Goal: Task Accomplishment & Management: Complete application form

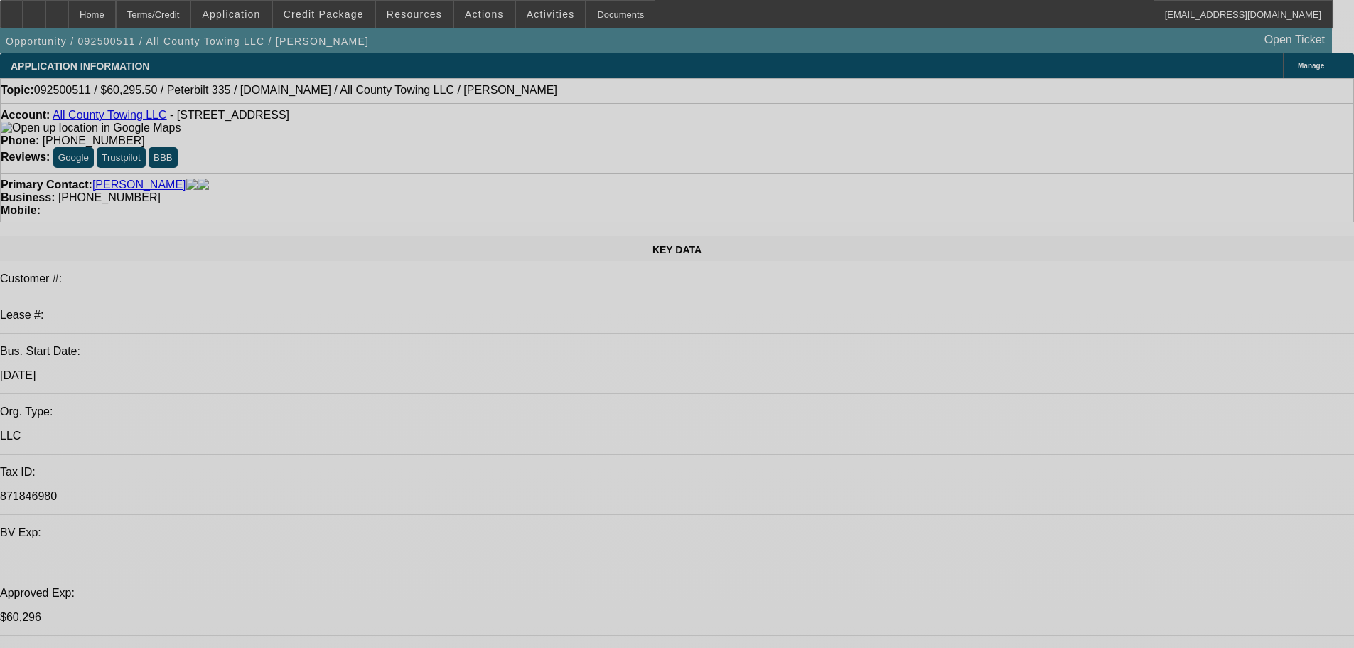
select select "0.1"
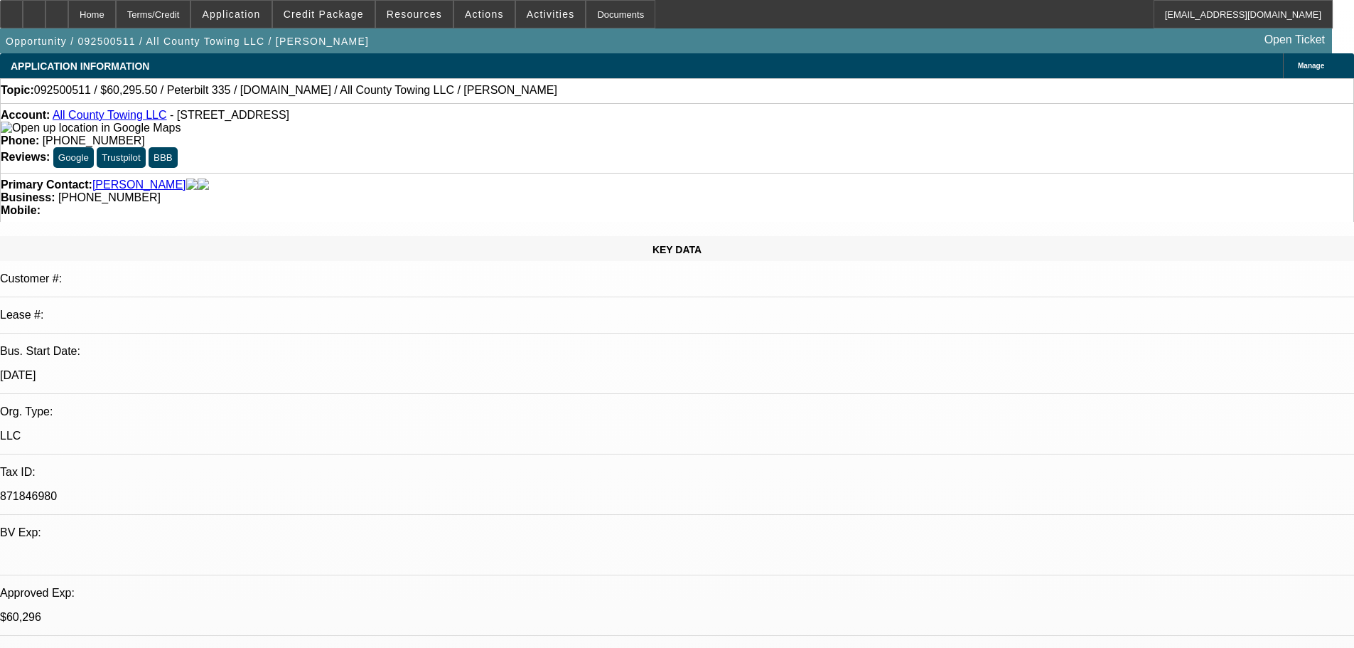
select select "2"
select select "0.1"
select select "4"
select select "2"
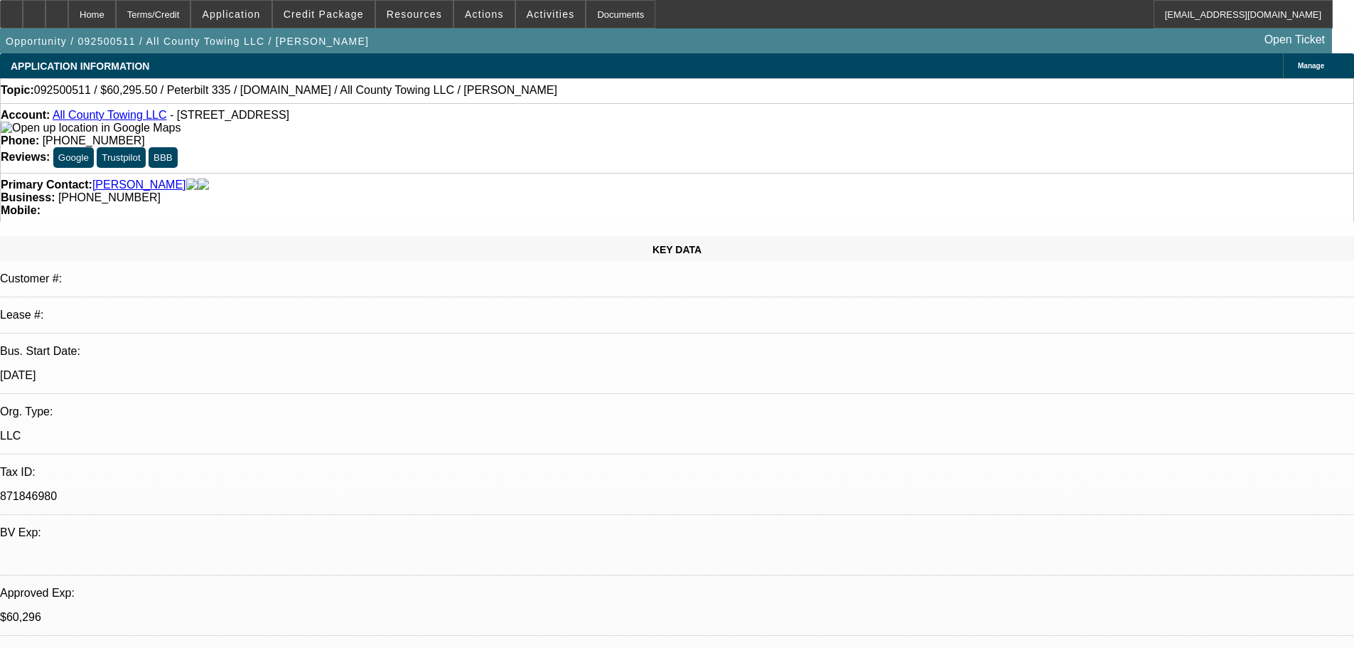
select select "2"
select select "0.1"
select select "4"
select select "2"
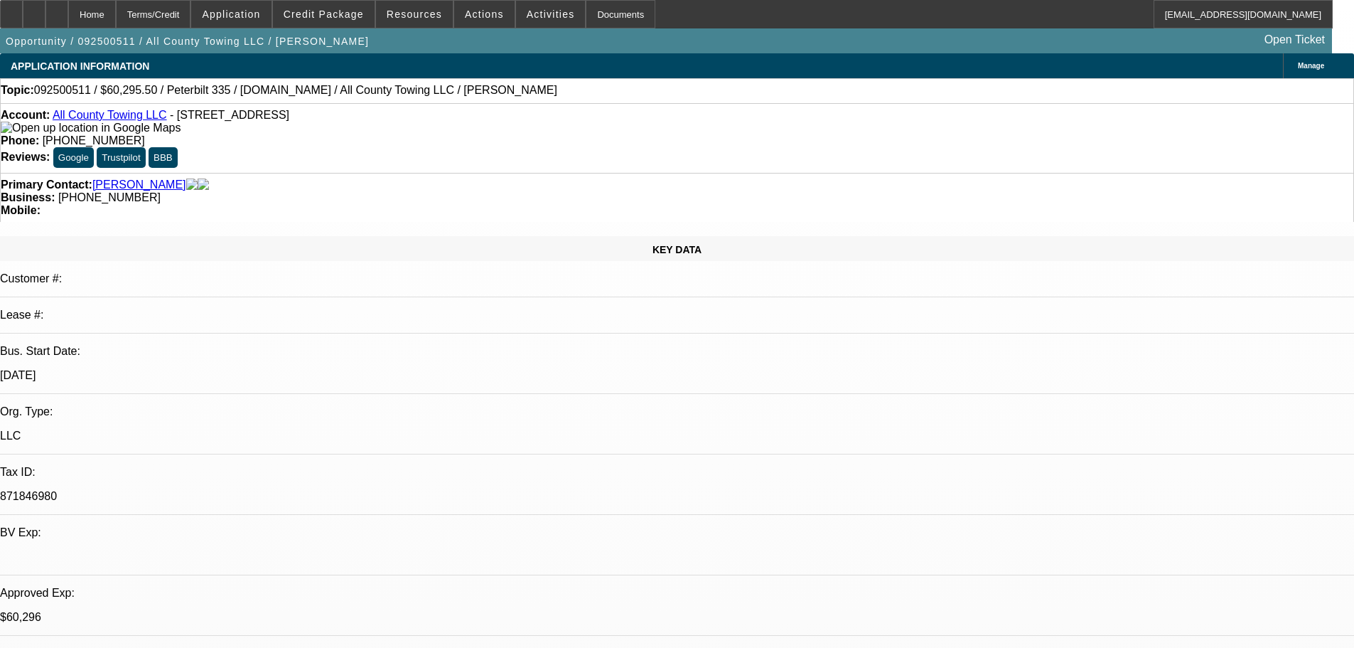
select select "0.1"
select select "4"
select select "2"
select select "0.1"
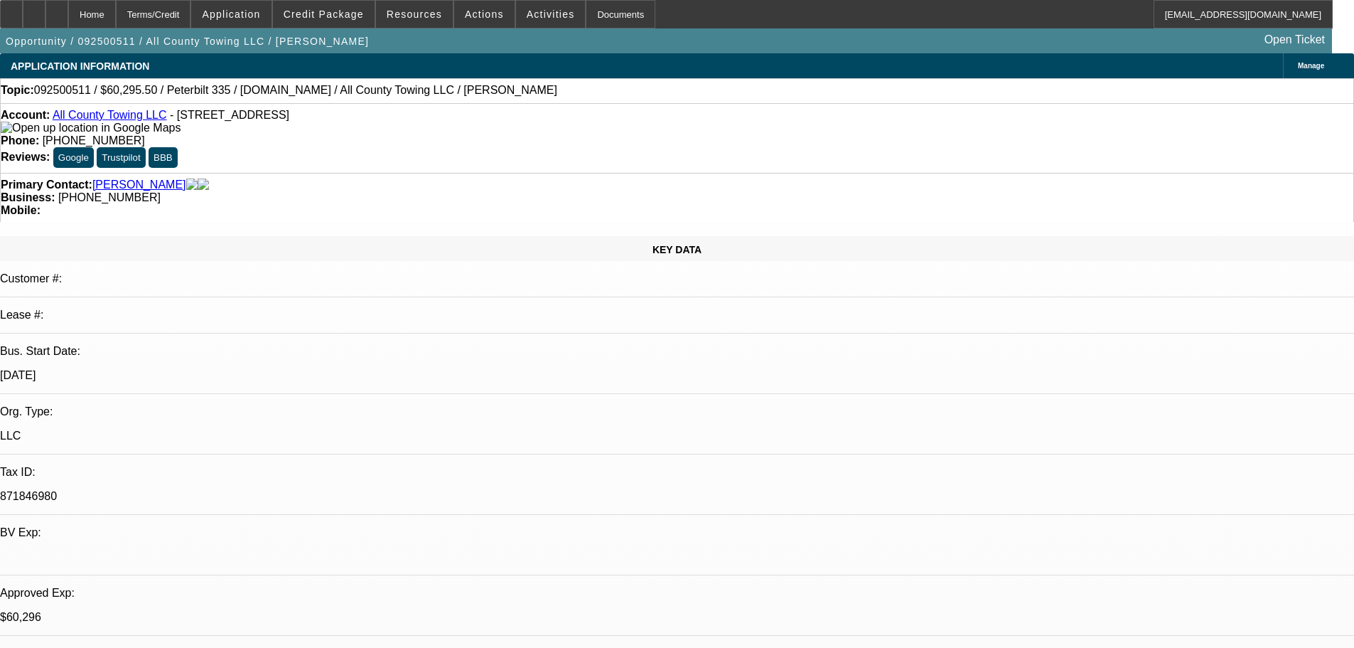
select select "4"
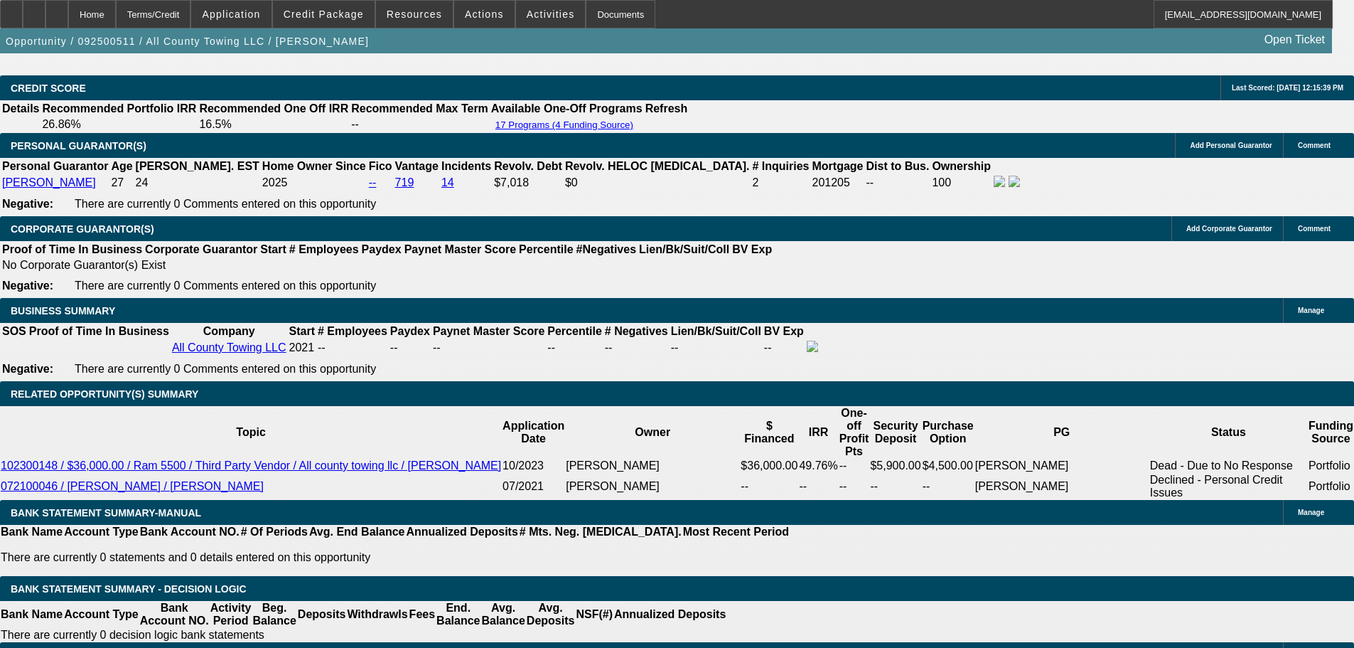
scroll to position [2038, 0]
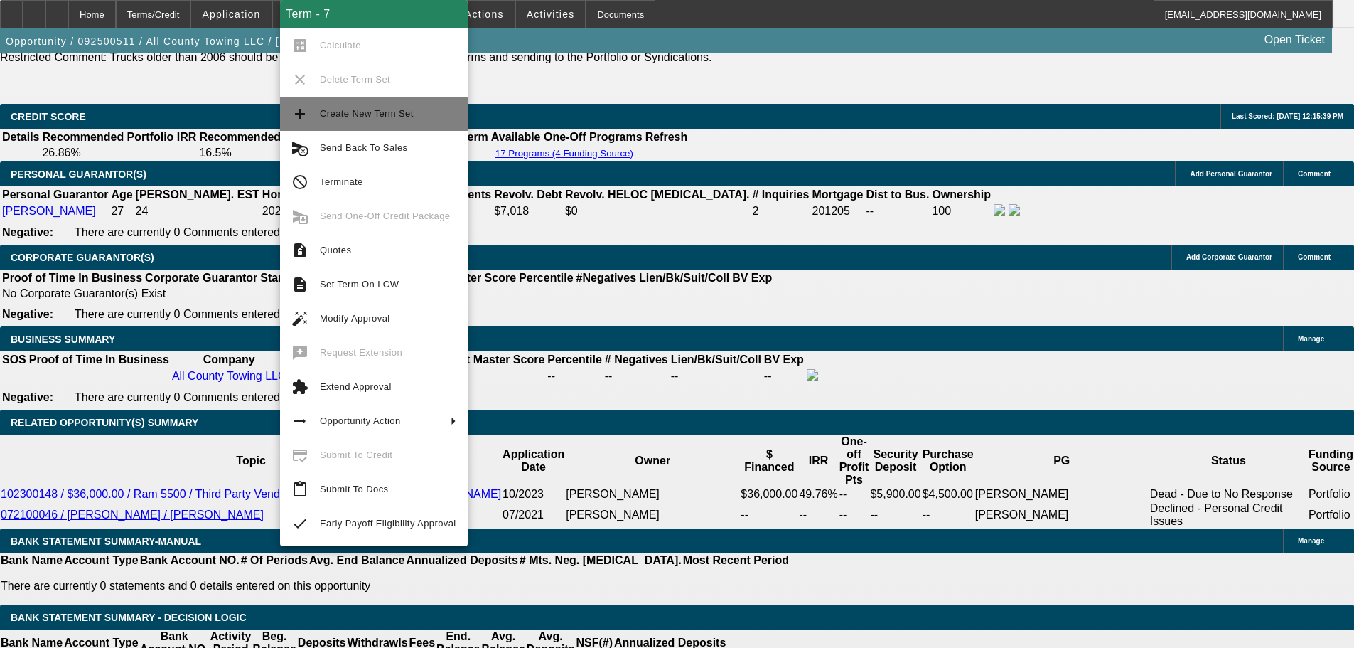
click at [336, 102] on button "add Create New Term Set" at bounding box center [374, 114] width 188 height 34
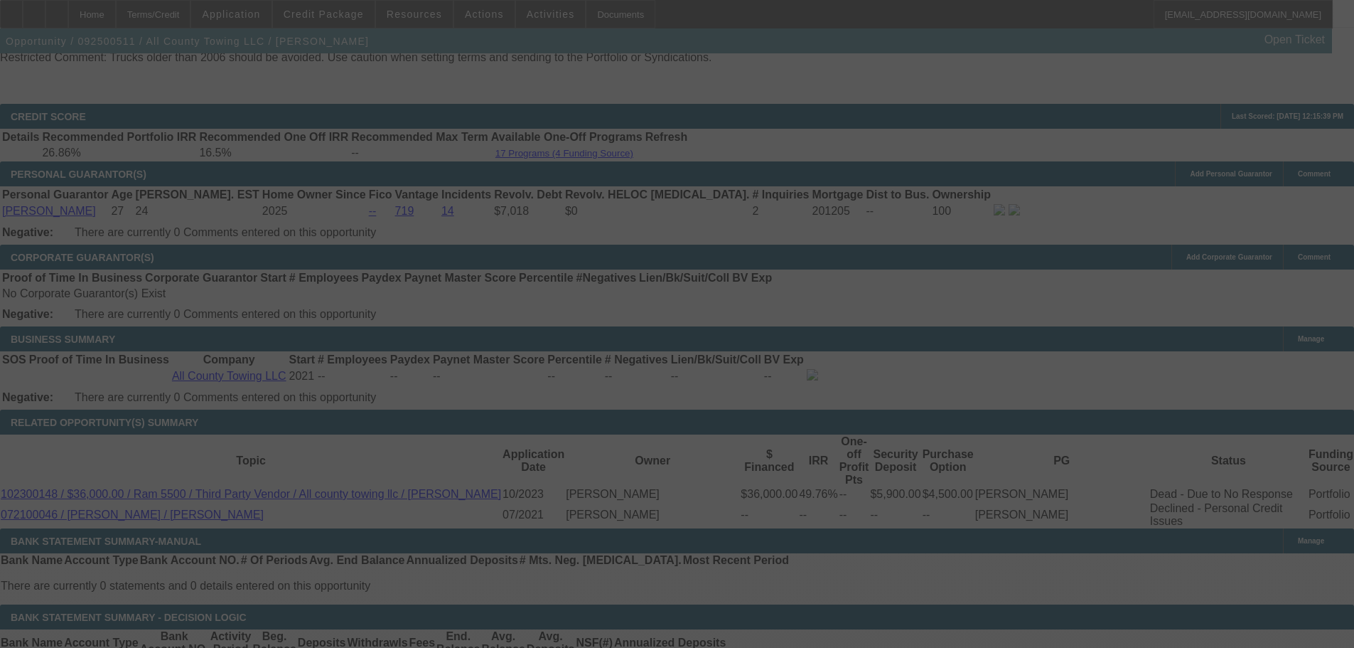
scroll to position [2154, 0]
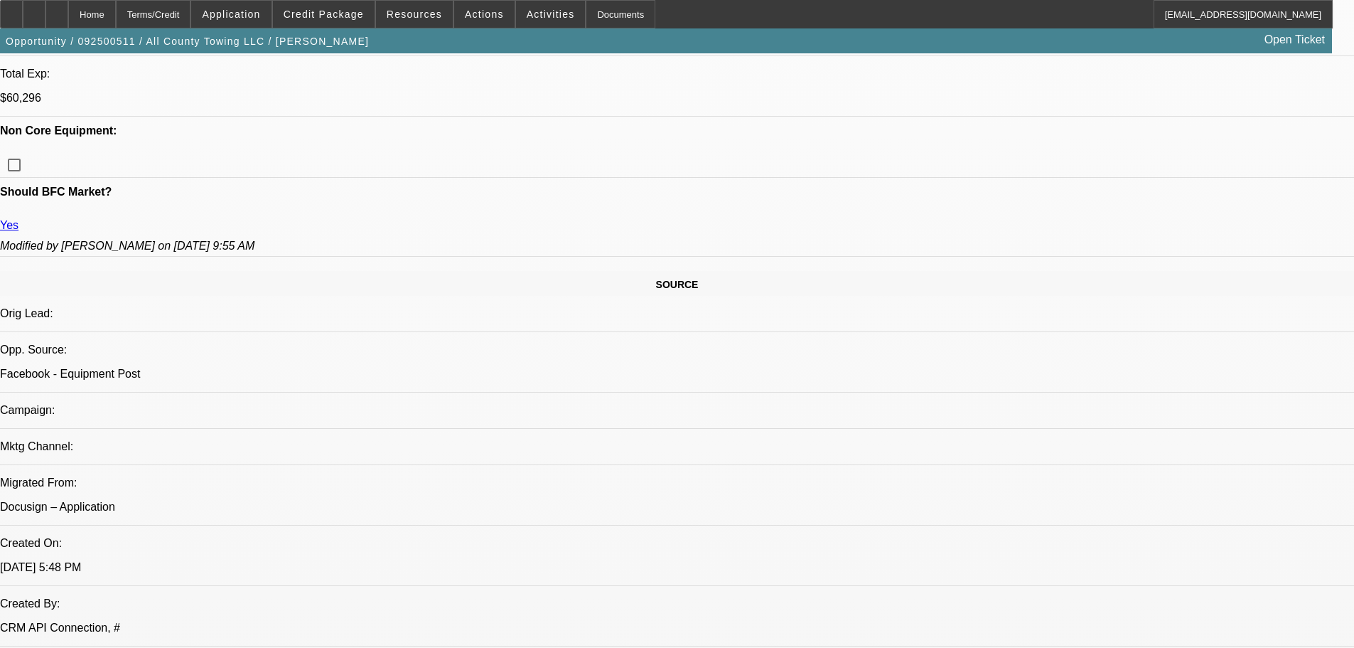
select select "0.1"
select select "2"
select select "0.1"
select select "4"
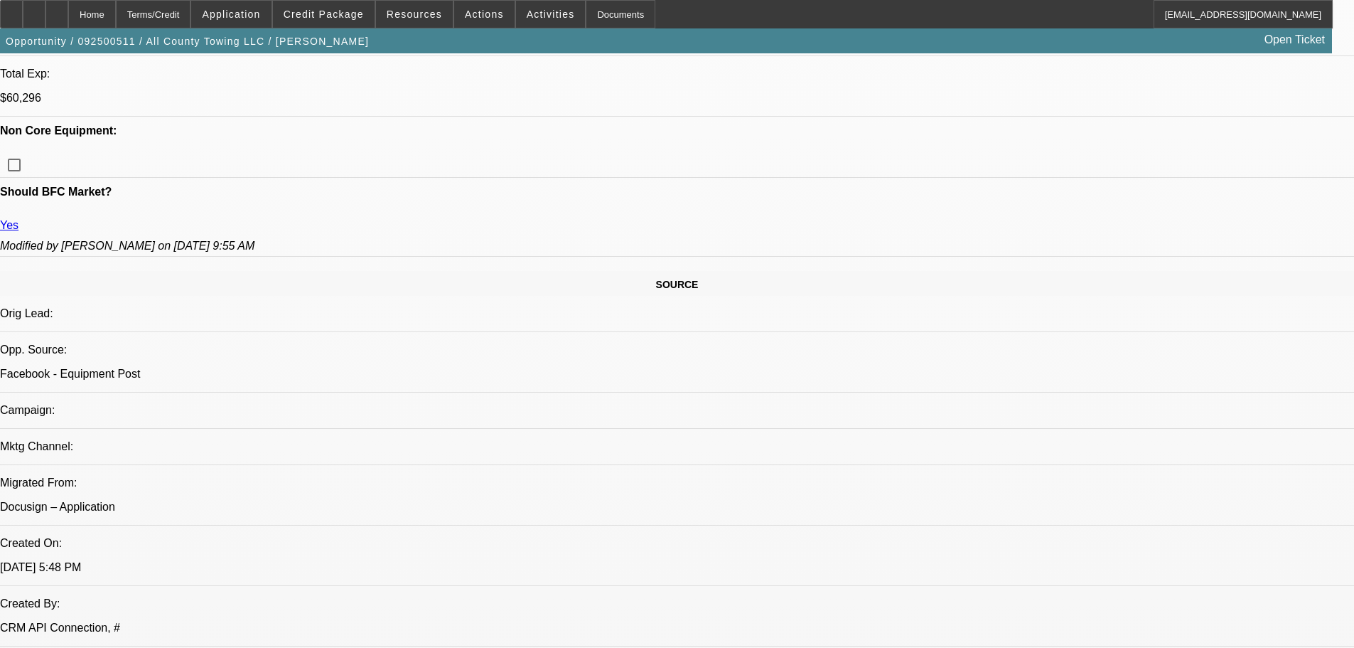
select select "0.1"
select select "2"
select select "0.1"
select select "4"
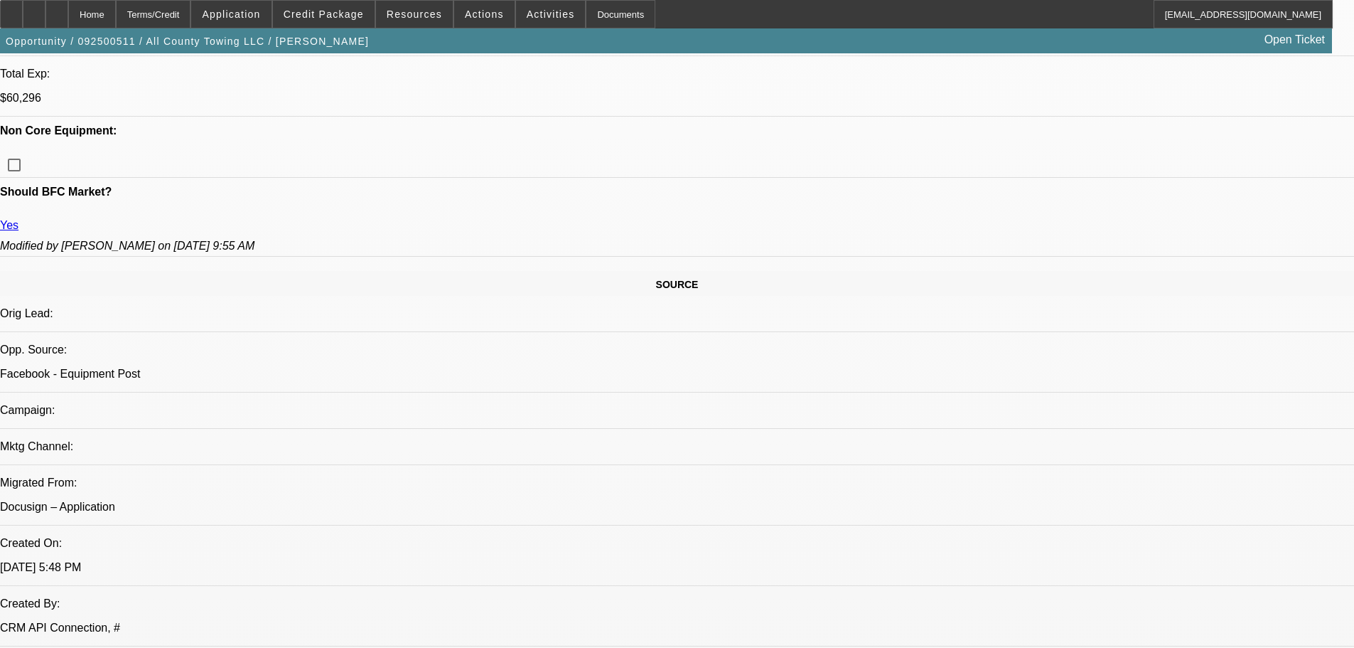
select select "2"
select select "0.1"
select select "4"
select select "2"
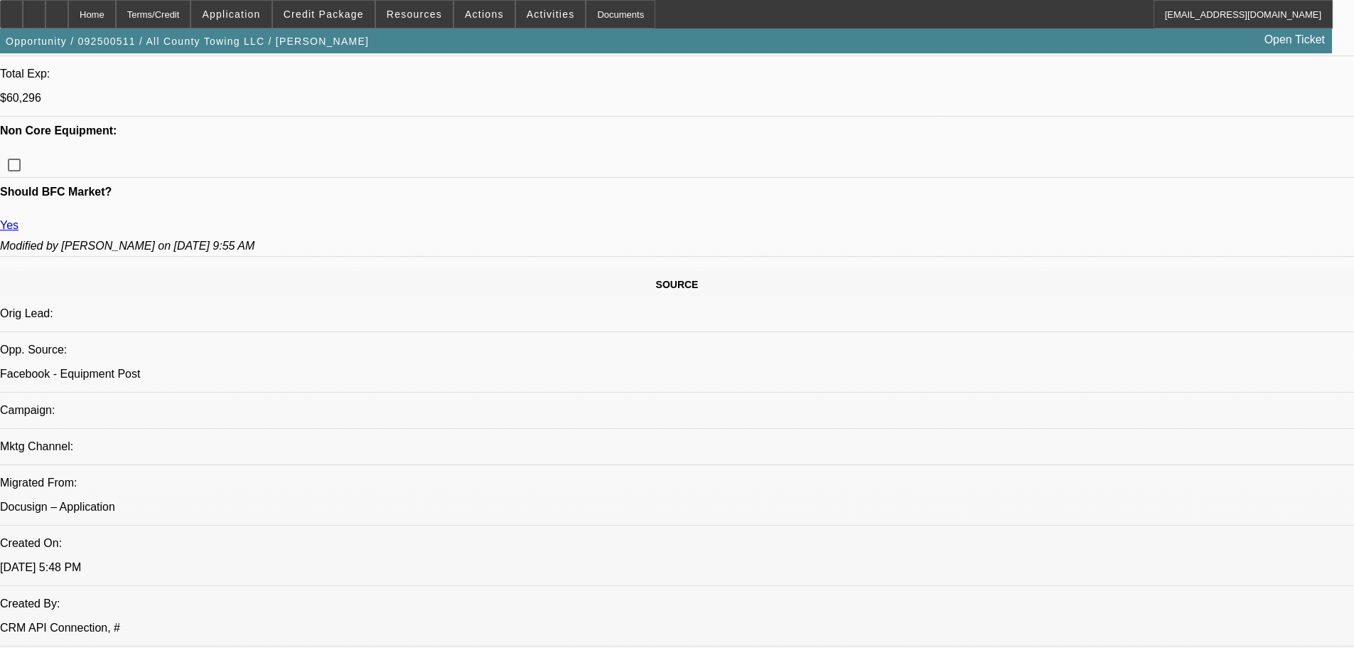
select select "2"
select select "0.1"
select select "4"
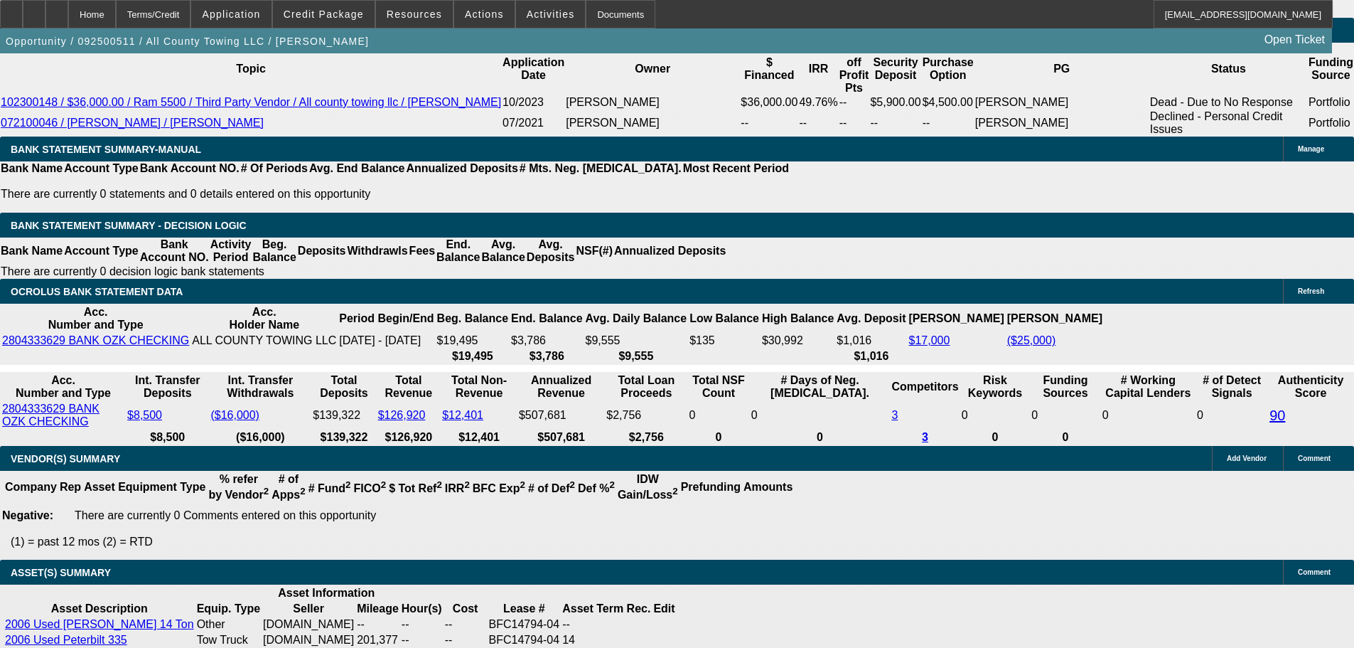
scroll to position [2631, 0]
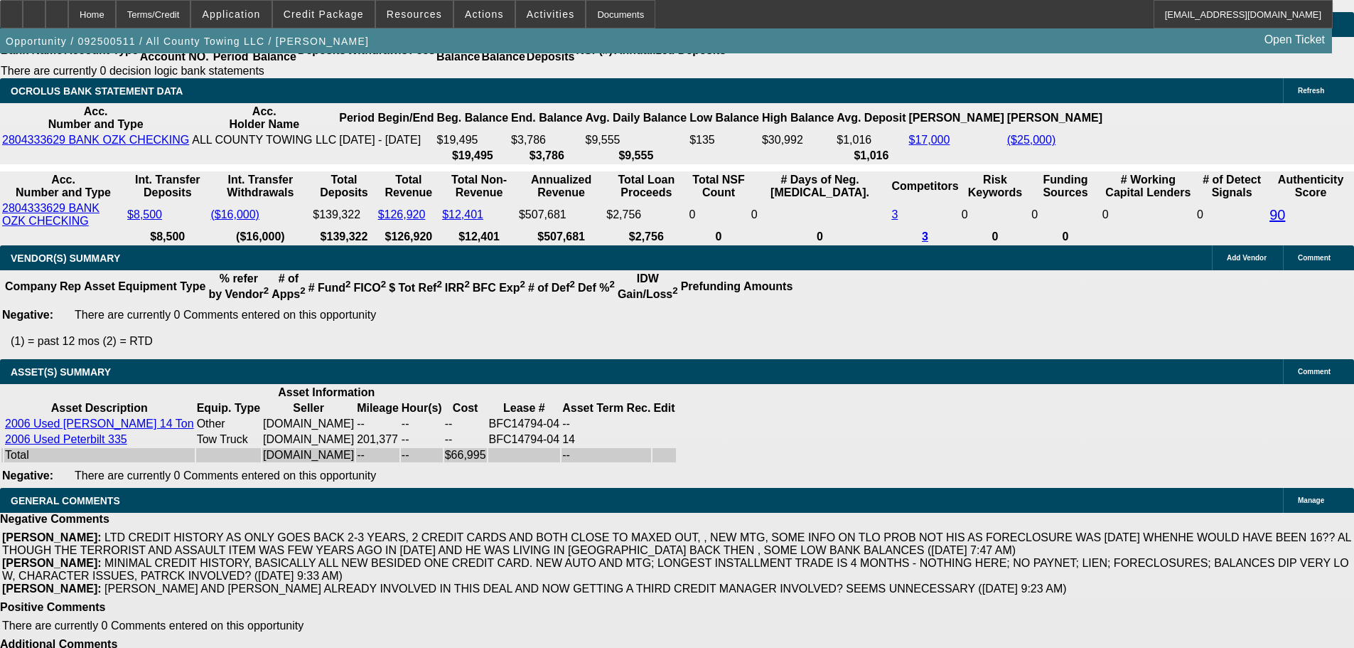
select select "3"
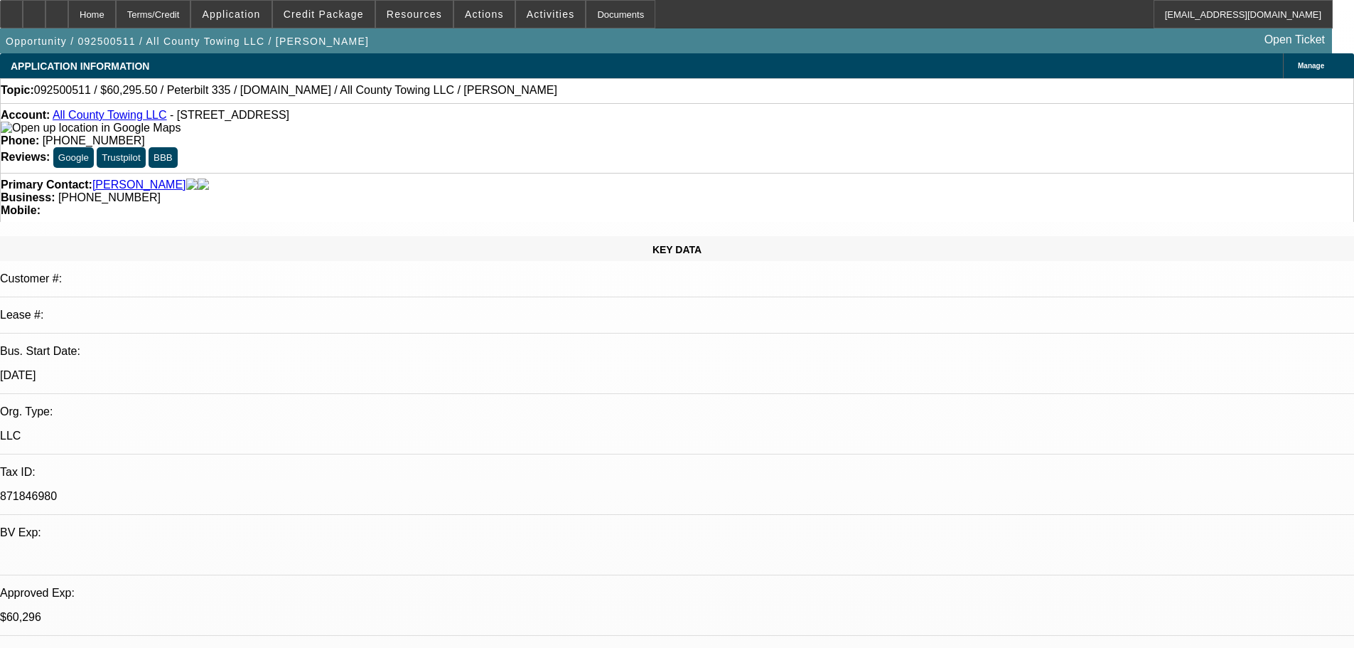
checkbox input "false"
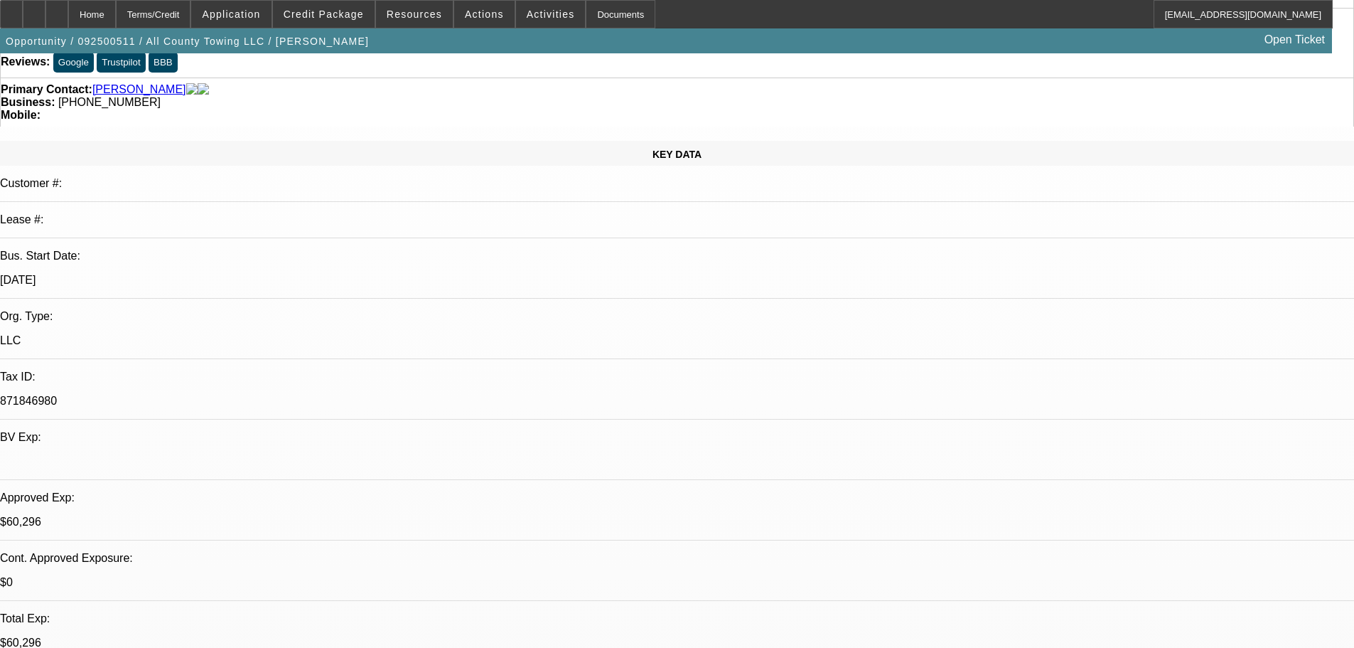
scroll to position [284, 0]
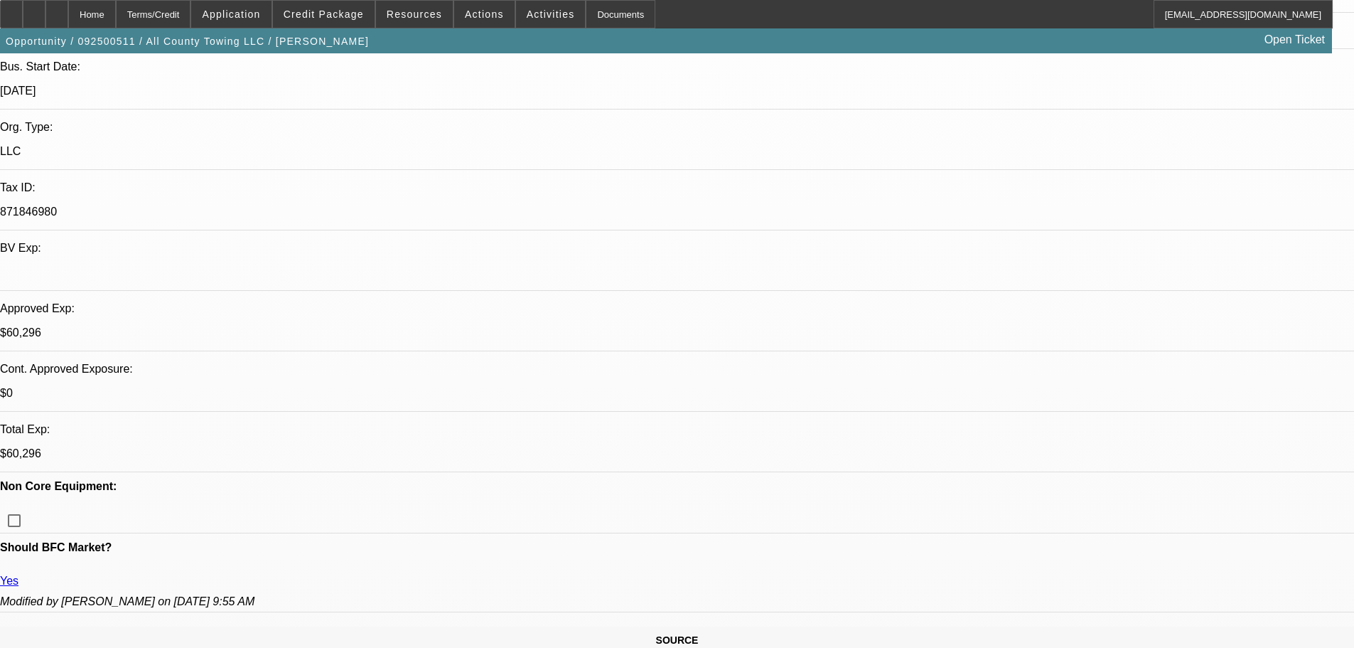
type textarea "GPS FEE WAIVED AS UNIT IS STILL ACTIVE ON THE TRUCK PER AP."
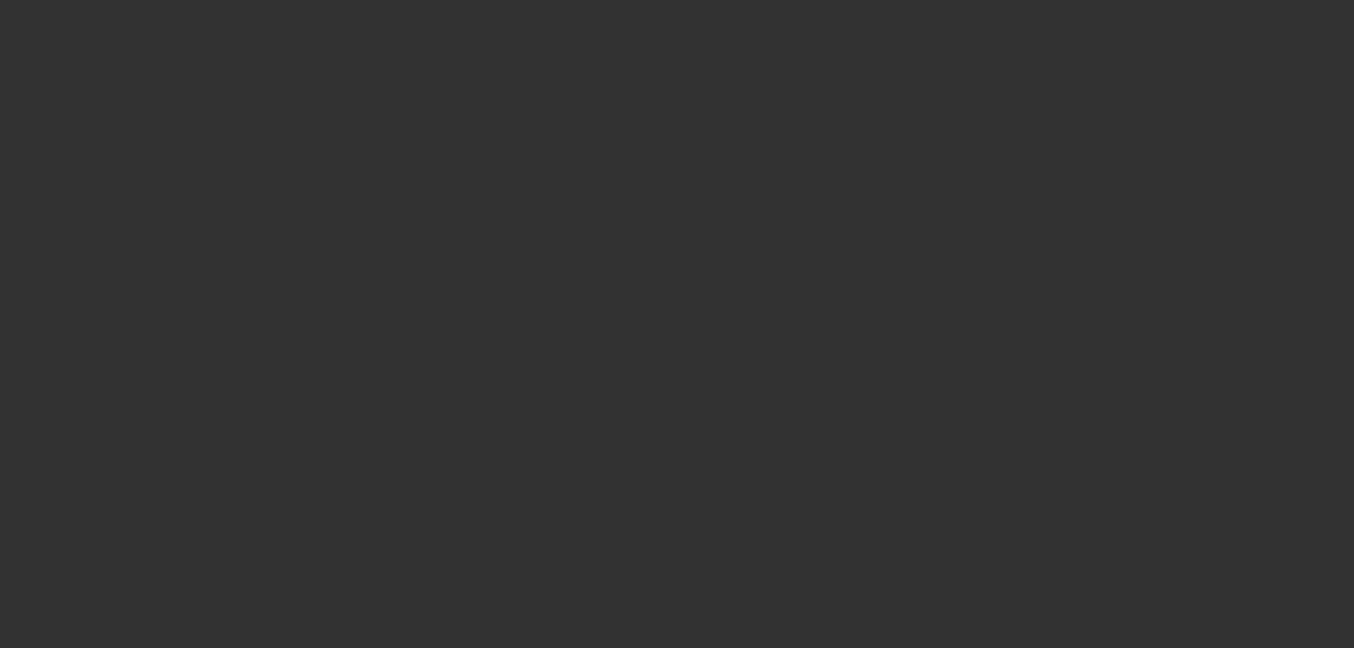
scroll to position [0, 0]
select select "0.1"
select select "2"
select select "0.1"
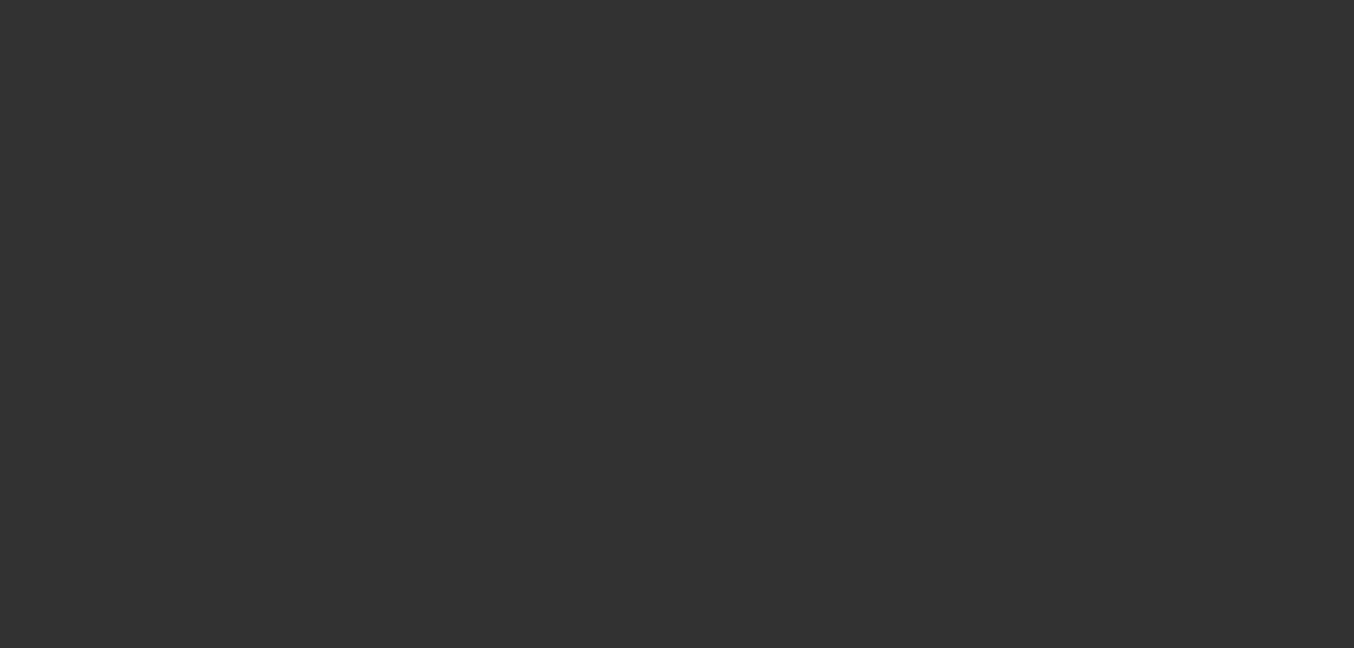
select select "4"
select select "0.1"
select select "2"
select select "0.1"
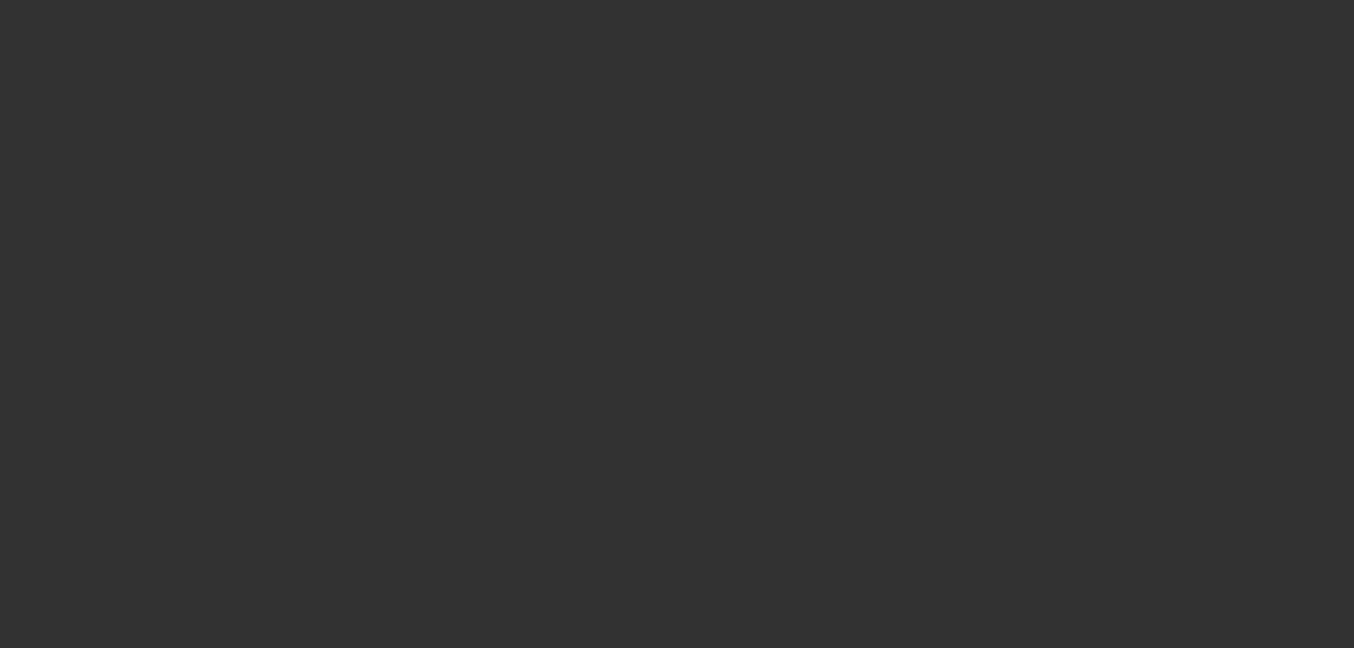
select select "4"
select select "2"
select select "0.1"
select select "4"
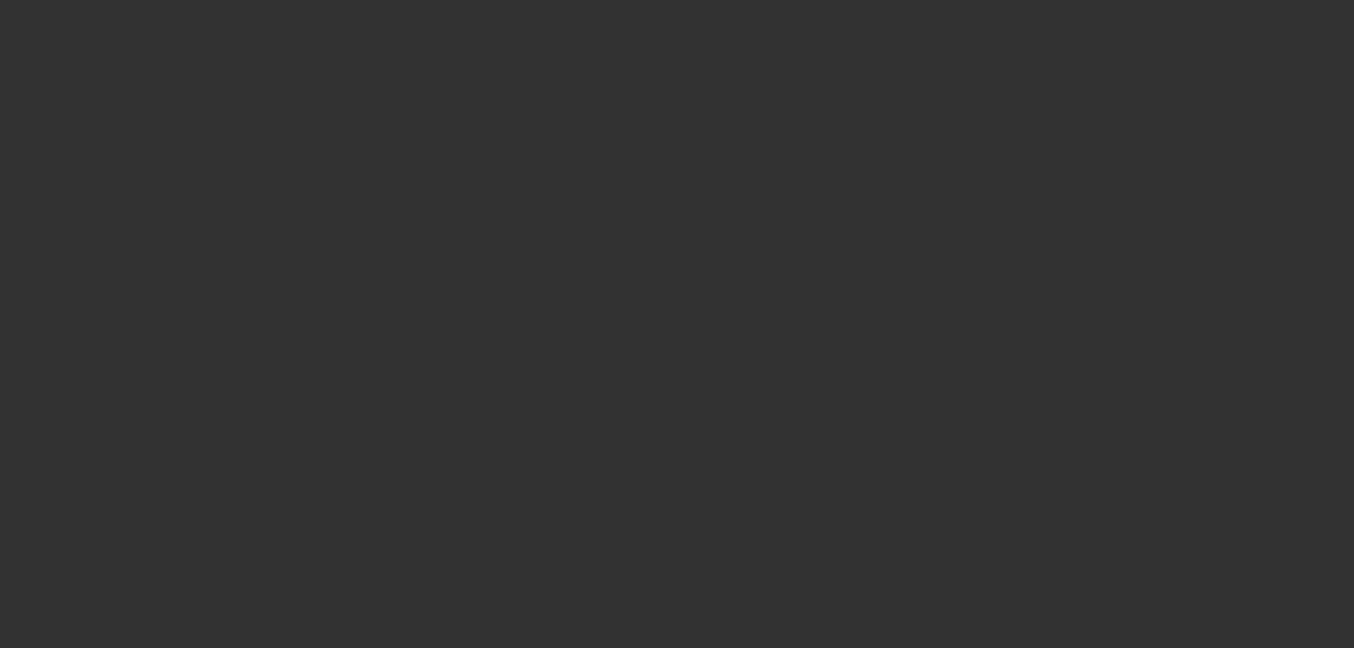
select select "2"
select select "0.1"
select select "4"
